Goal: Communication & Community: Connect with others

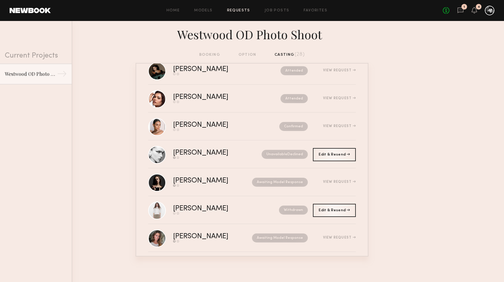
scroll to position [191, 0]
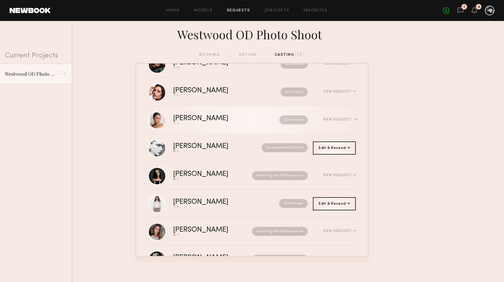
click at [341, 120] on div "View Request" at bounding box center [339, 120] width 33 height 4
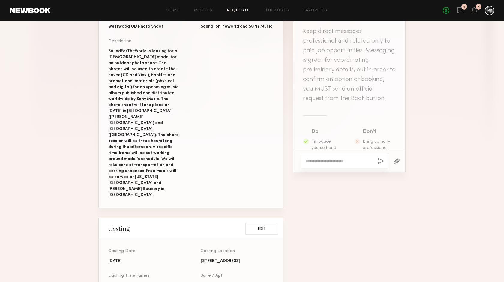
click at [422, 65] on section "Casting Request for [PERSON_NAME] Status: Step 2 of [DATE] 3 Request Was Sent […" at bounding box center [252, 204] width 504 height 704
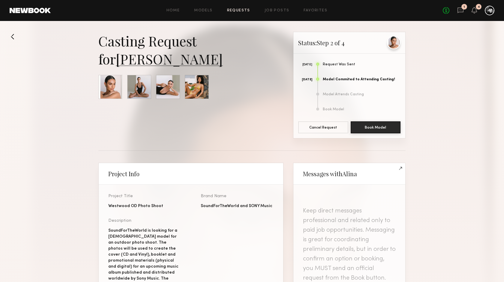
click at [394, 43] on div at bounding box center [393, 42] width 13 height 13
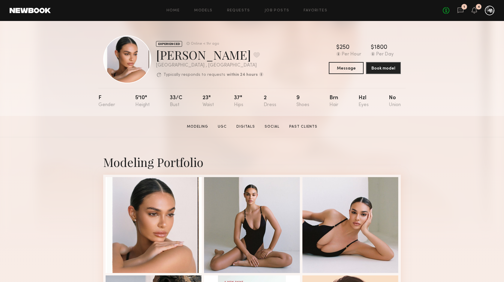
click at [464, 9] on div "1" at bounding box center [464, 7] width 6 height 6
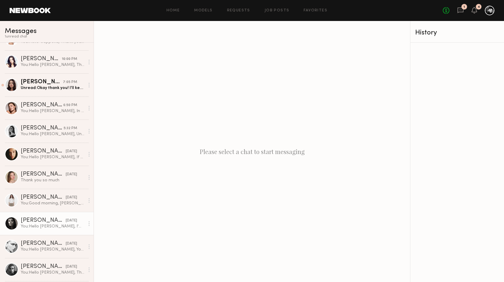
scroll to position [270, 0]
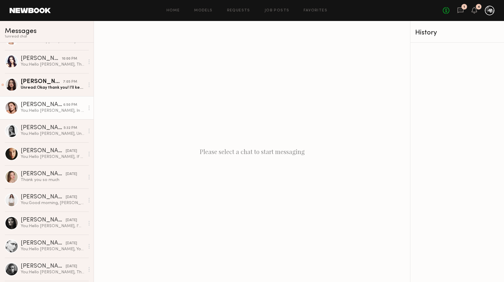
click at [40, 109] on div "You: Hello [PERSON_NAME], In your particular case the budget range has been set…" at bounding box center [53, 111] width 64 height 6
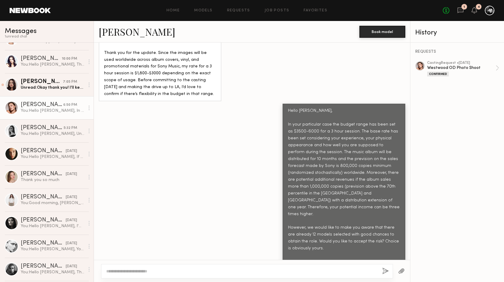
scroll to position [666, 0]
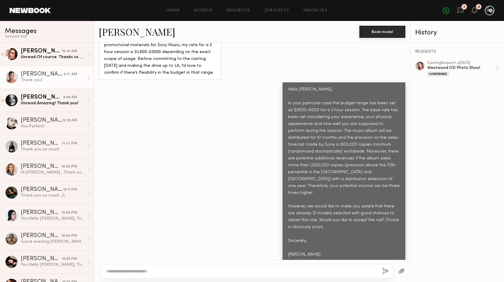
click at [47, 76] on div "[PERSON_NAME]" at bounding box center [42, 74] width 43 height 6
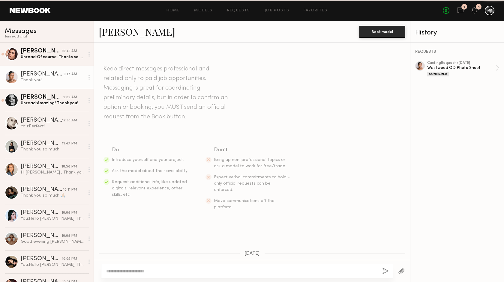
scroll to position [500, 0]
